Goal: Transaction & Acquisition: Purchase product/service

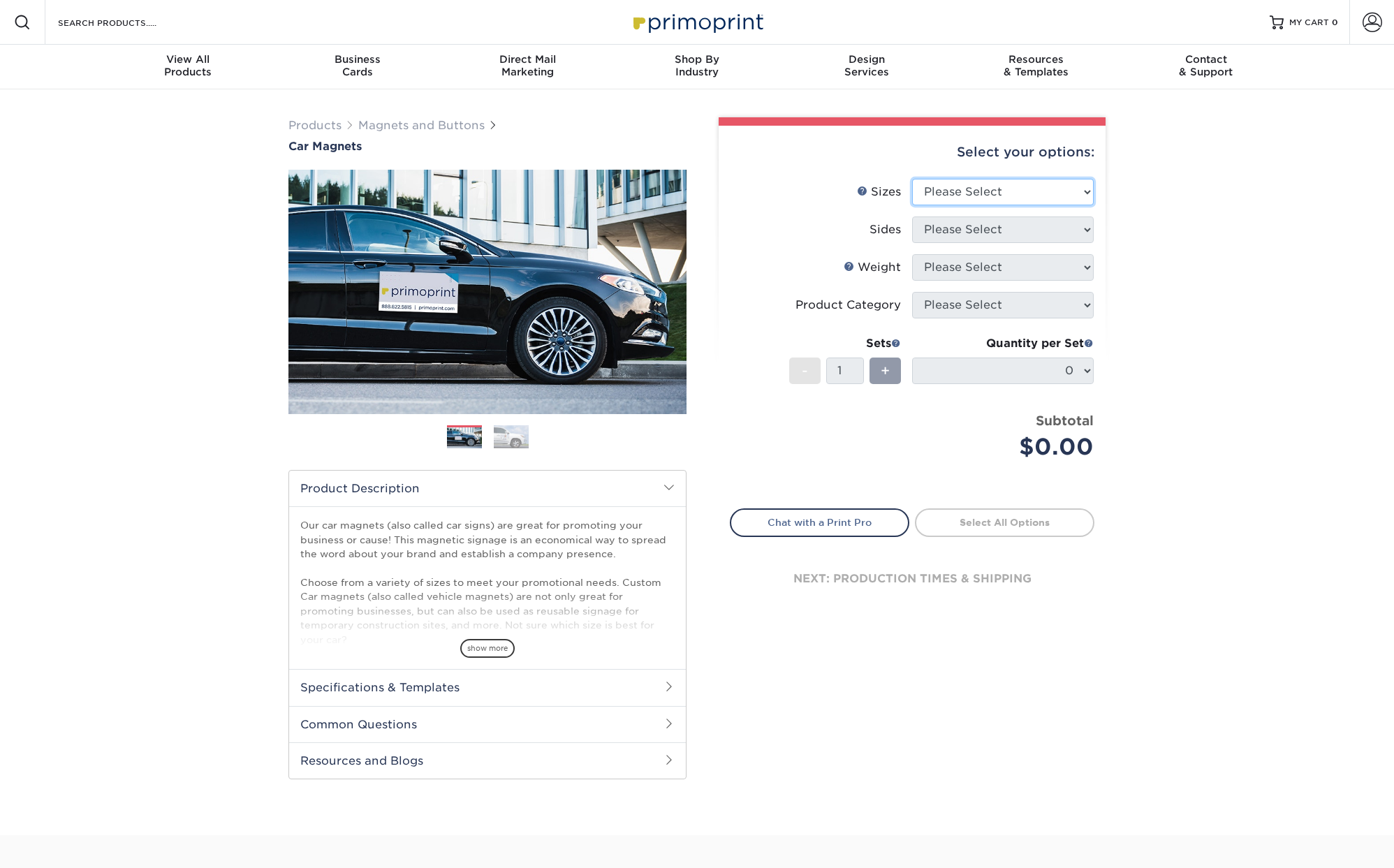
click at [1085, 192] on select "Please Select 9" x 12" 9" x 18" 12" x 18" 12" x 24" 18" x 18" 18" x 24" 18" x 3…" at bounding box center [1003, 192] width 181 height 27
select select "12.00x24.00"
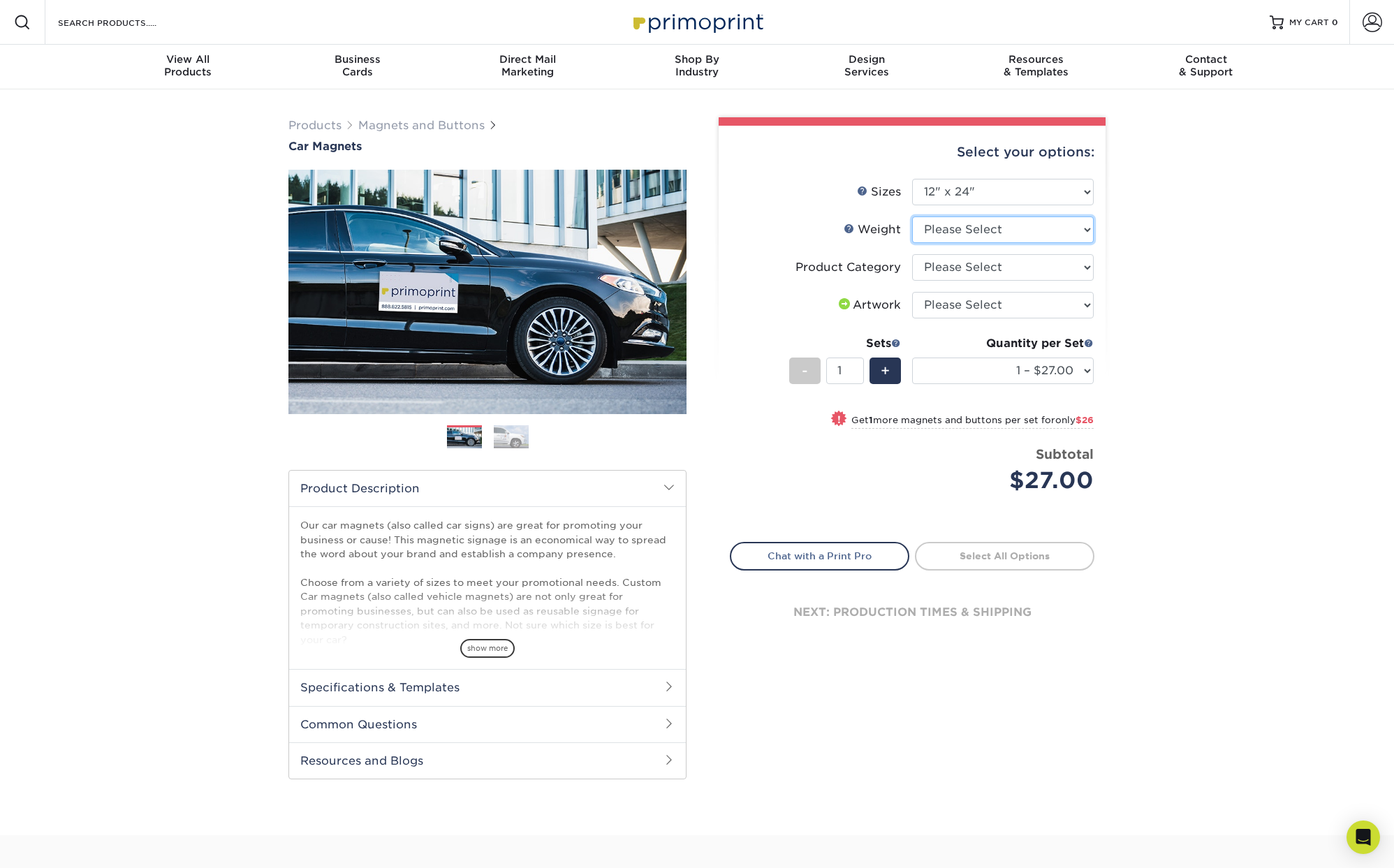
click at [1073, 232] on select "Please Select 30MIL" at bounding box center [1003, 229] width 181 height 27
select select "30MIL"
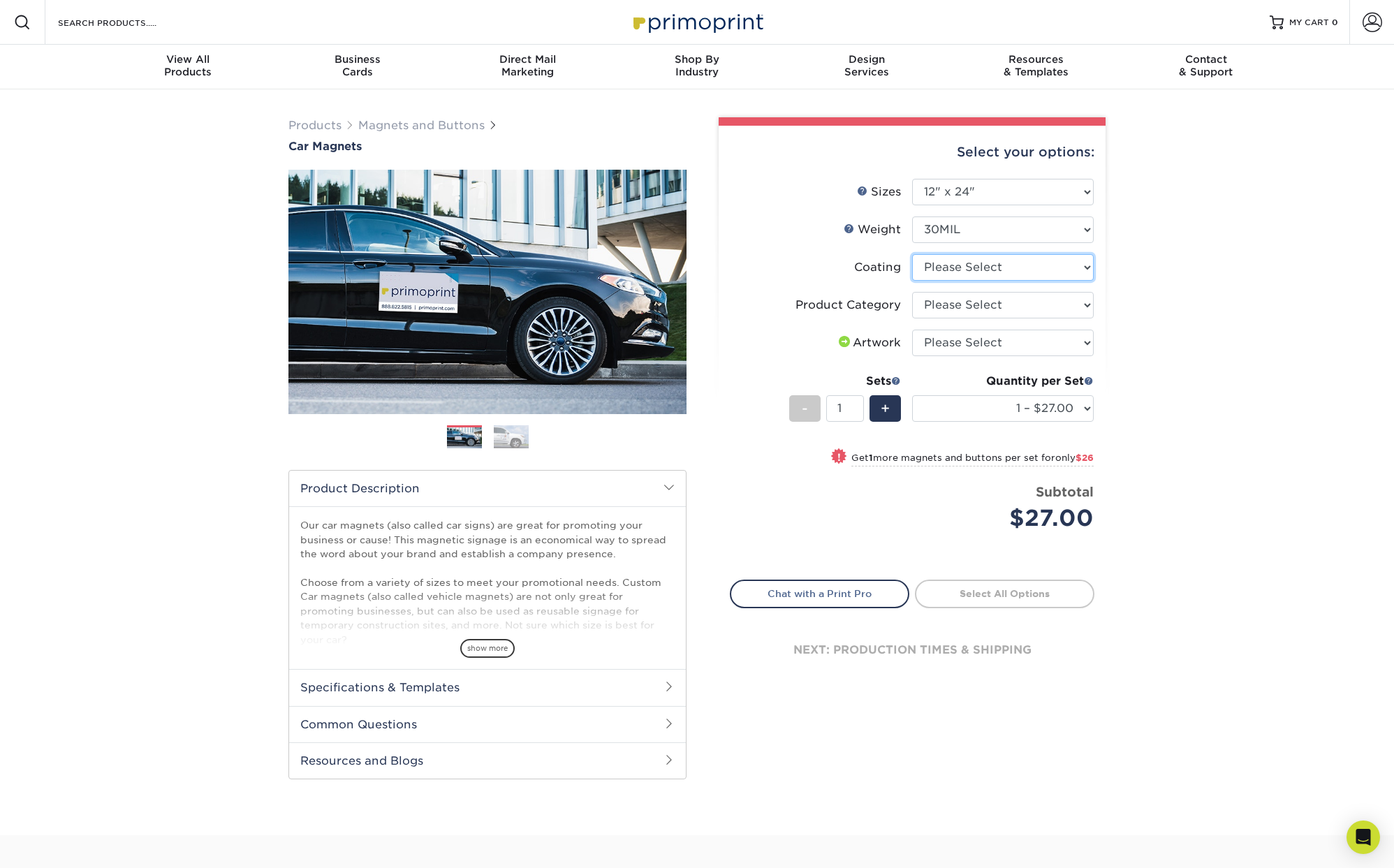
click at [1084, 266] on select at bounding box center [1003, 267] width 181 height 27
select select "1e8116af-acfc-44b1-83dc-8181aa338834"
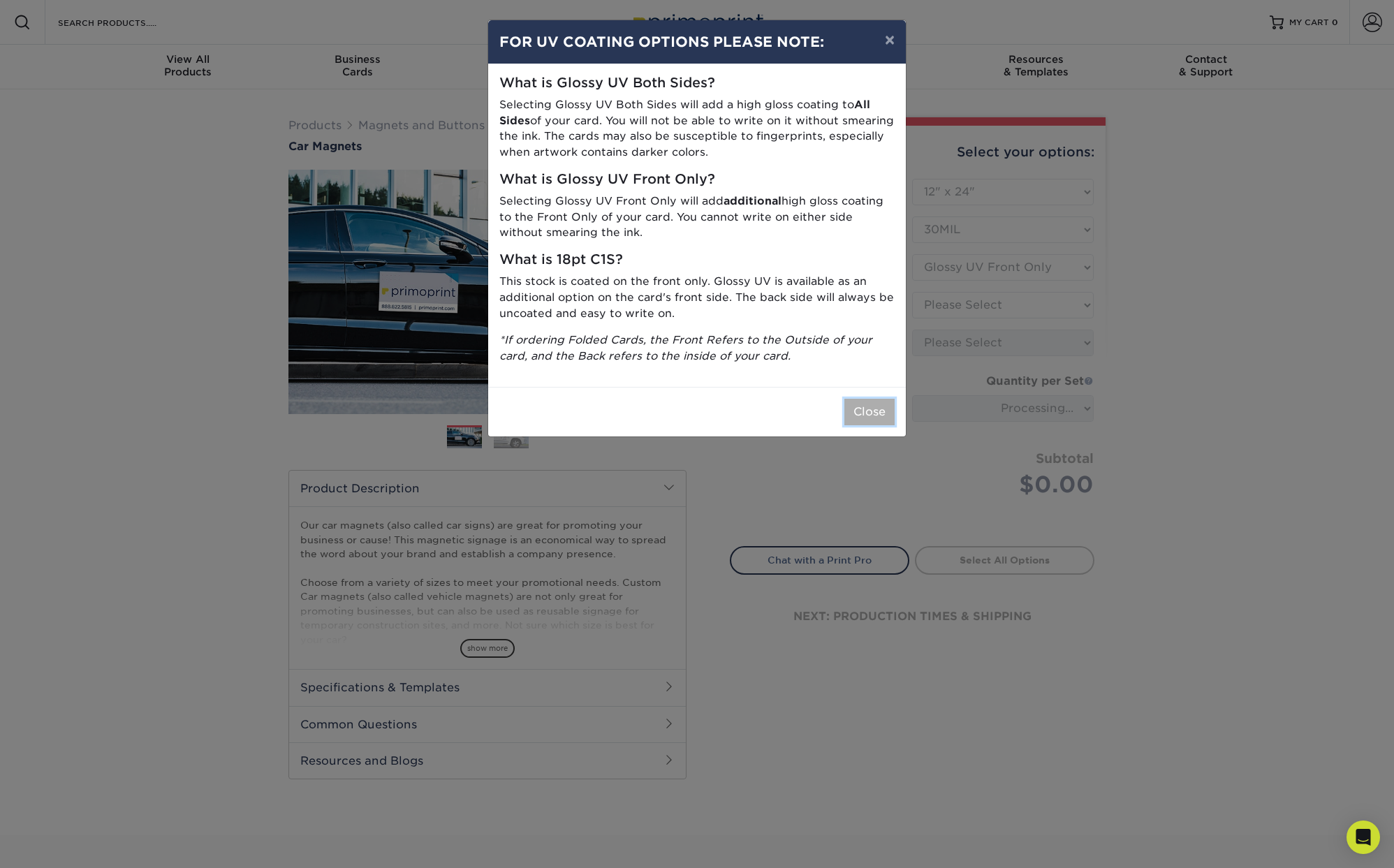
click at [868, 409] on button "Close" at bounding box center [869, 411] width 50 height 27
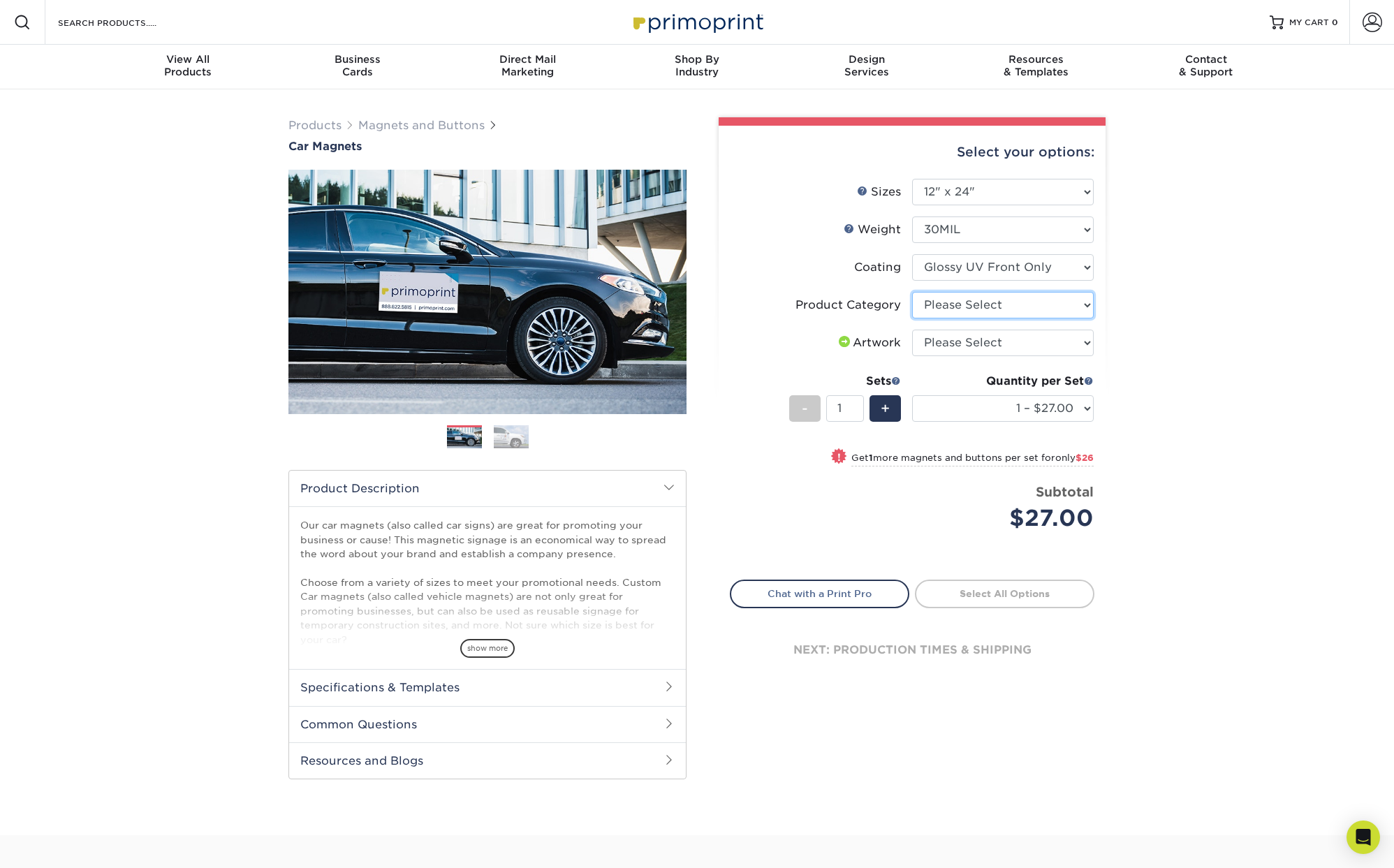
click at [1083, 303] on select "Please Select Car Magnets" at bounding box center [1003, 305] width 181 height 27
select select "48f17320-c7c2-4f0d-b371-c8050bb445b2"
click at [1083, 342] on select "Please Select I will upload files I need a design - $50" at bounding box center [1003, 342] width 181 height 27
select select "upload"
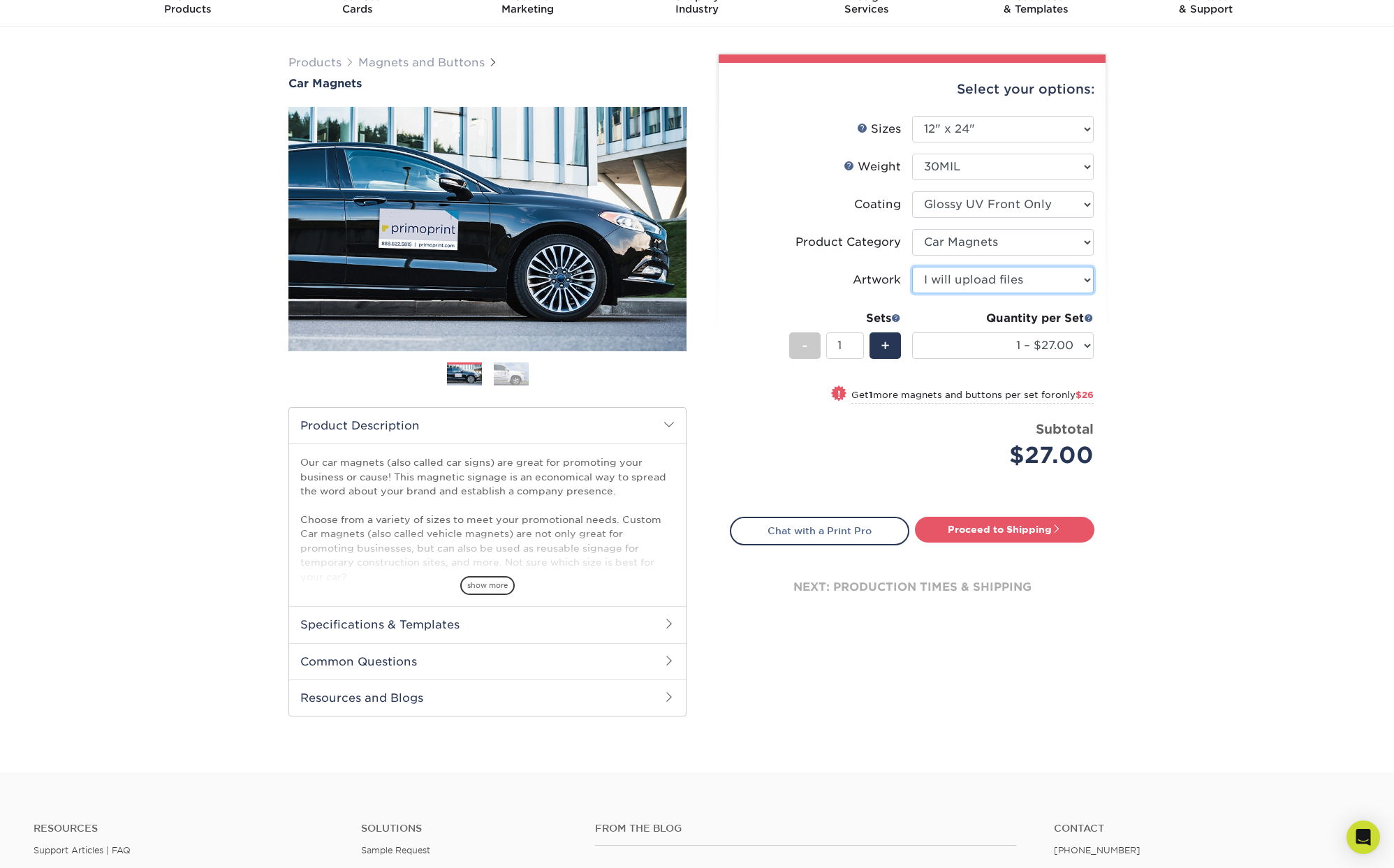
scroll to position [65, 0]
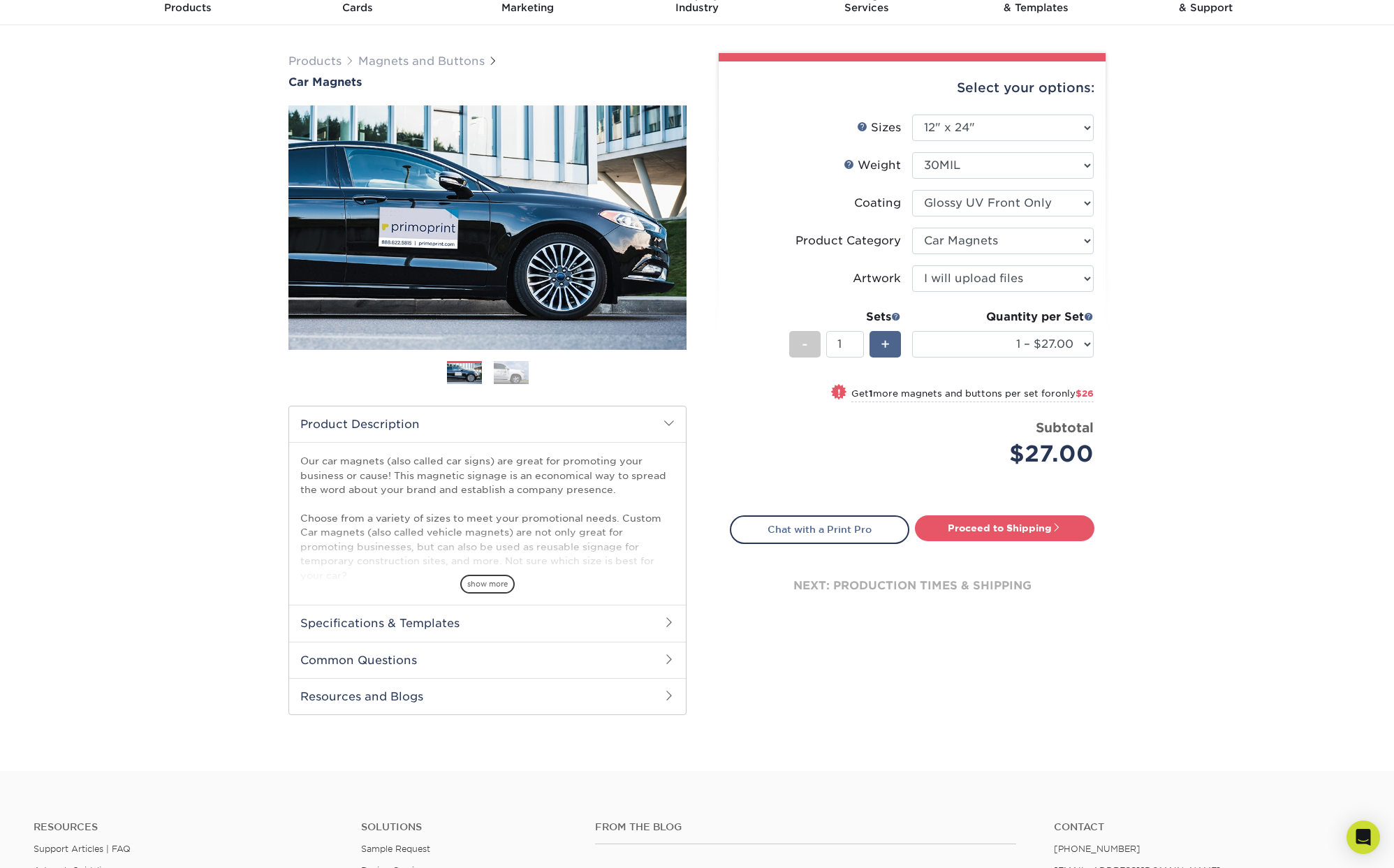
click at [885, 340] on span "+" at bounding box center [884, 343] width 9 height 21
type input "2"
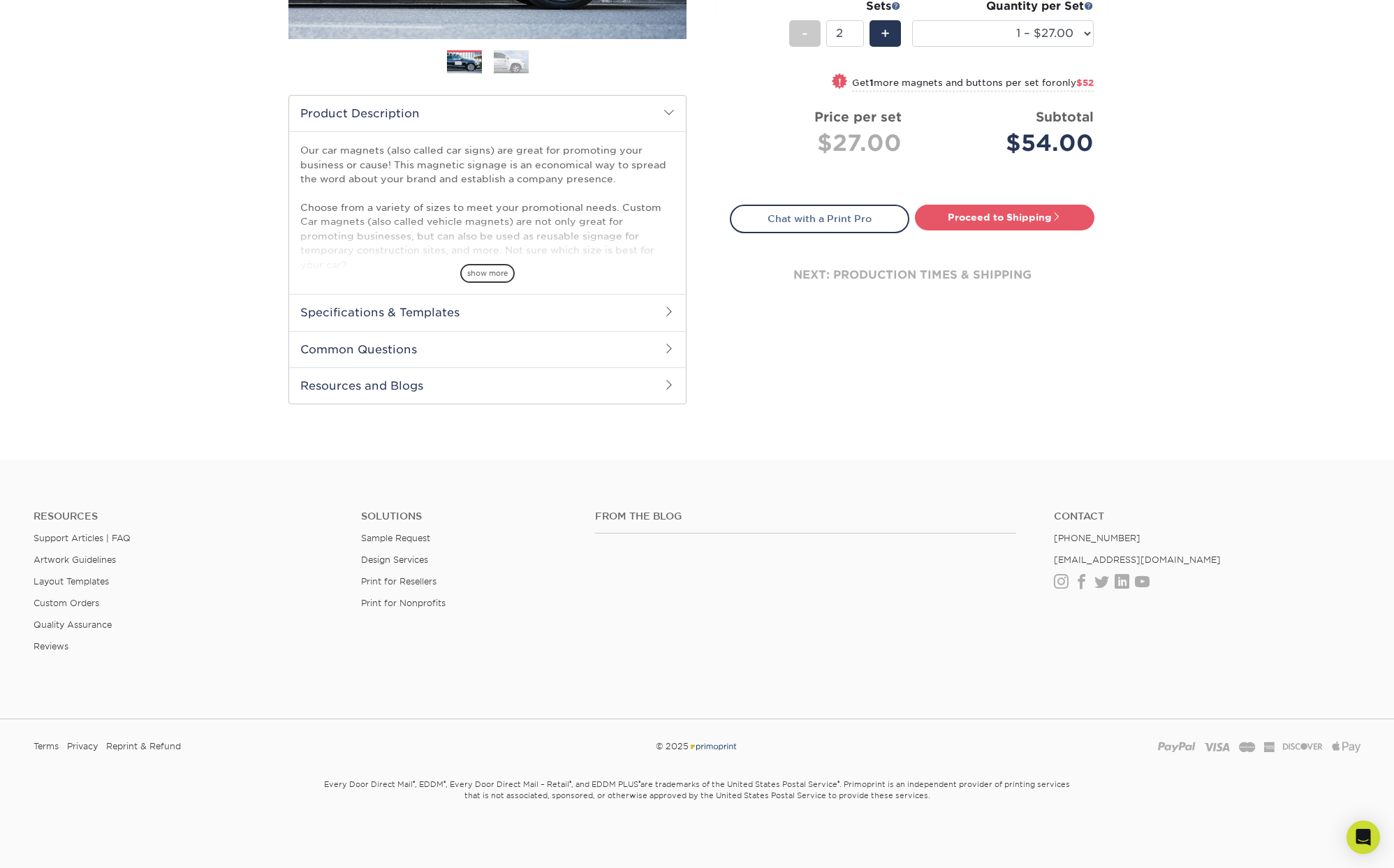
scroll to position [0, 0]
